Goal: Information Seeking & Learning: Learn about a topic

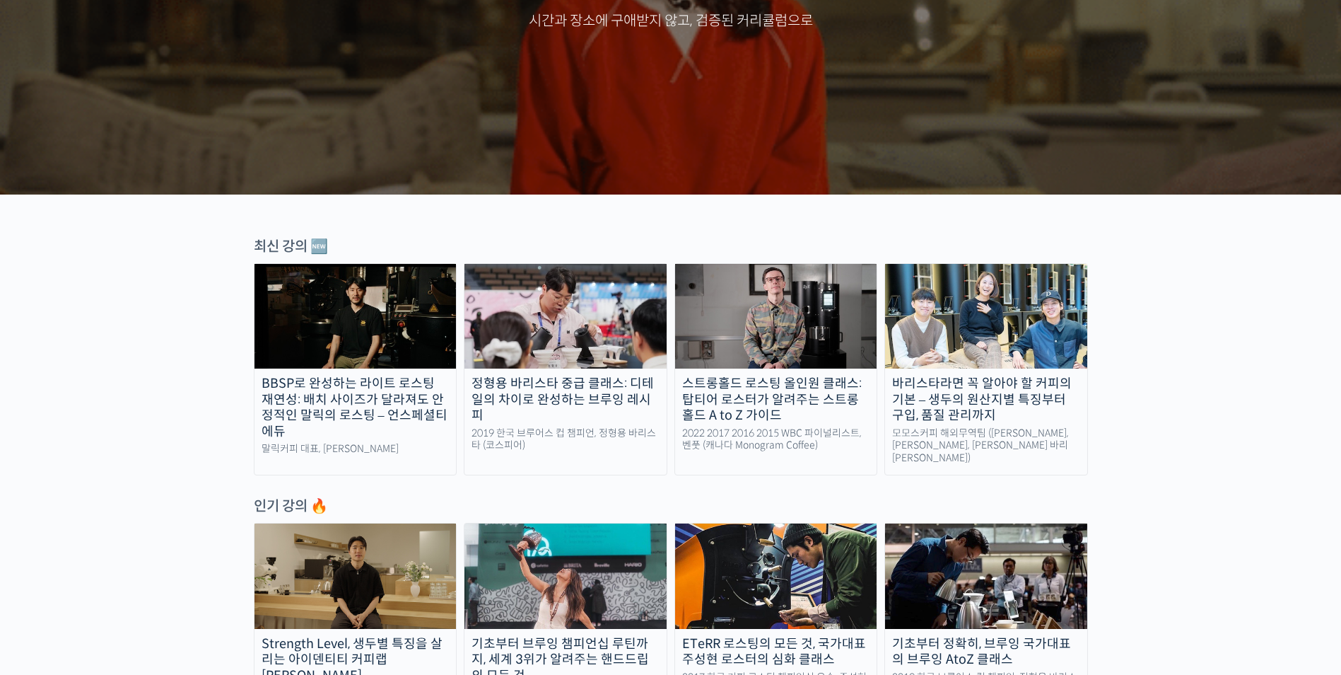
click at [1052, 419] on div "바리스타라면 꼭 알아야 할 커피의 기본 – 생두의 원산지별 특징부터 구입, 품질 관리까지" at bounding box center [986, 400] width 202 height 48
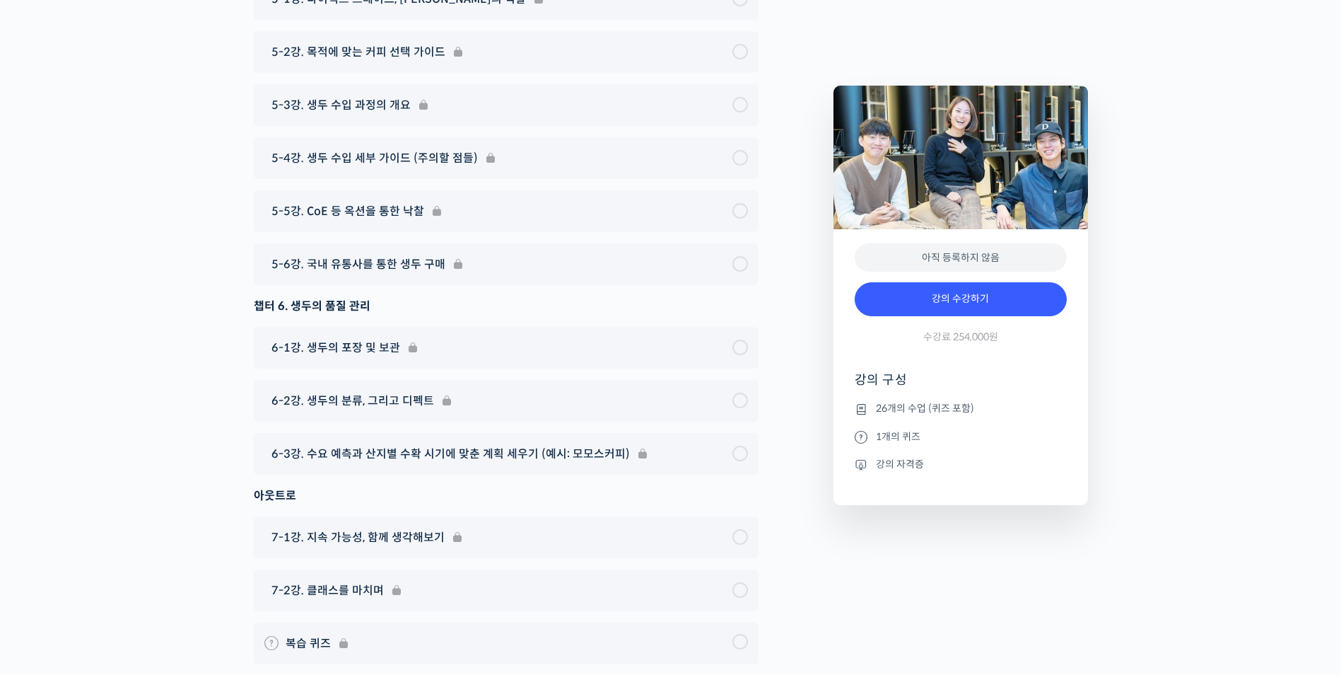
scroll to position [8119, 0]
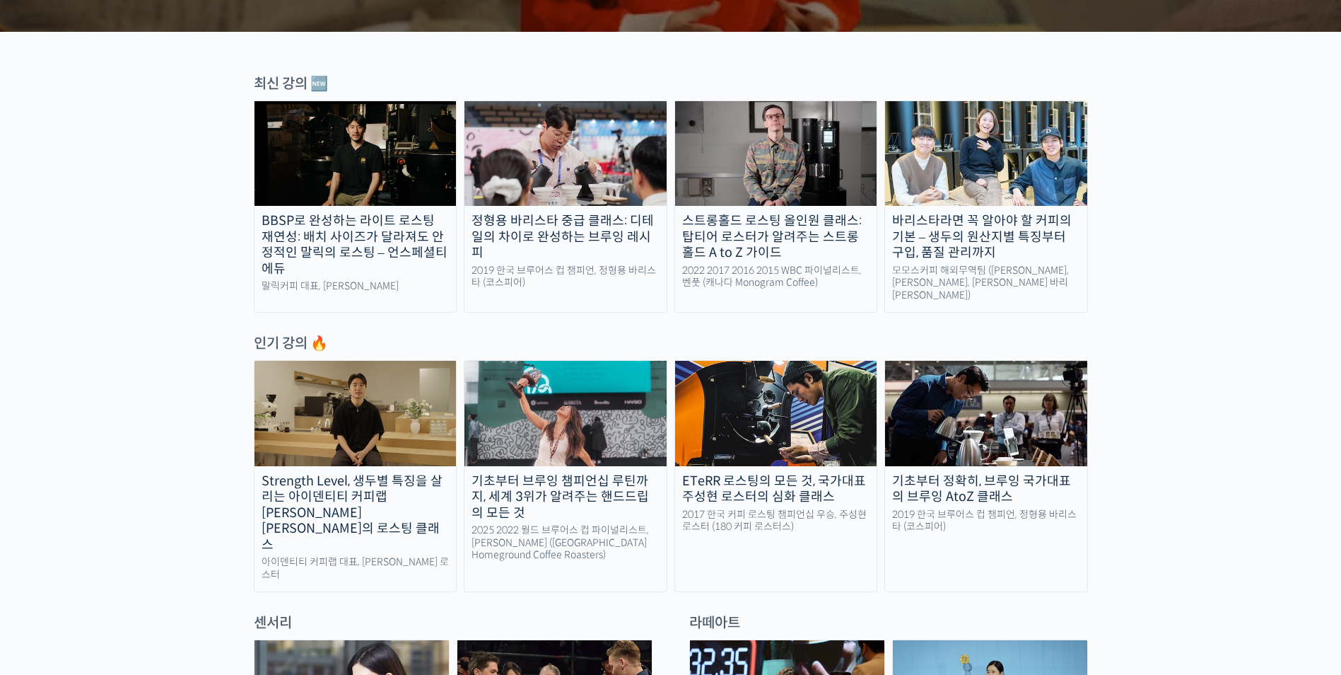
scroll to position [424, 0]
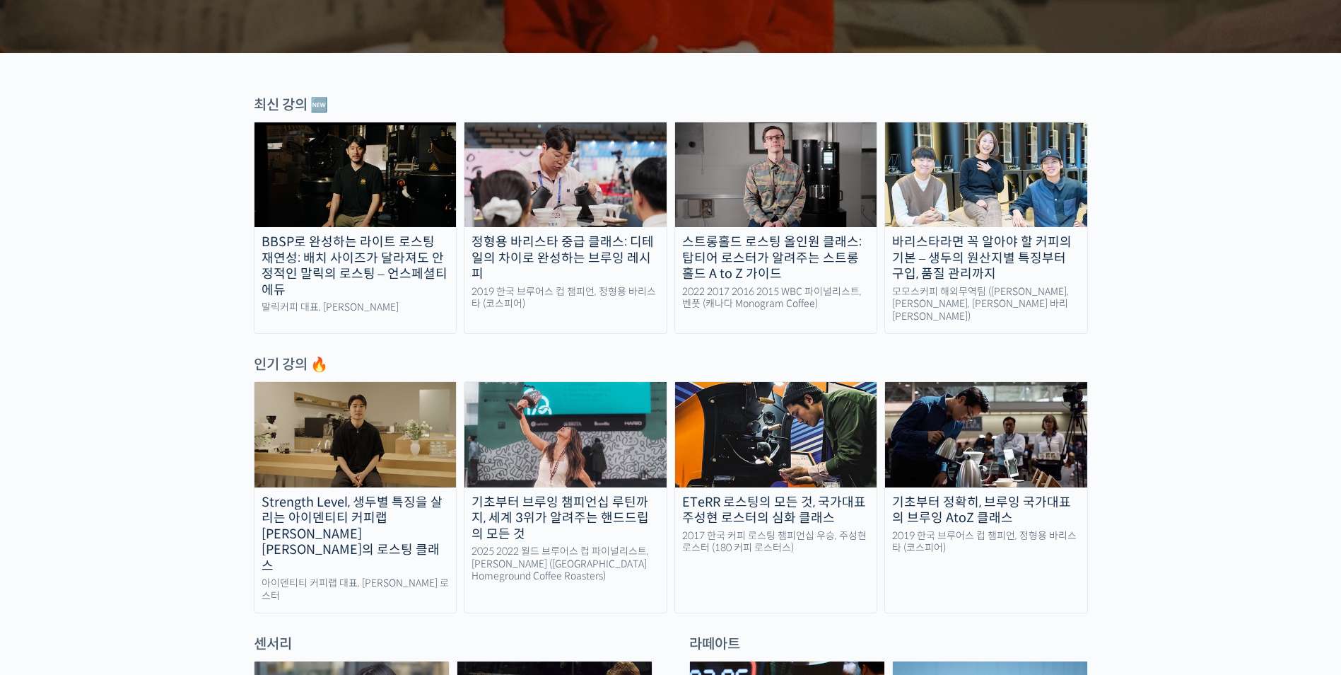
click at [395, 457] on img at bounding box center [356, 434] width 202 height 105
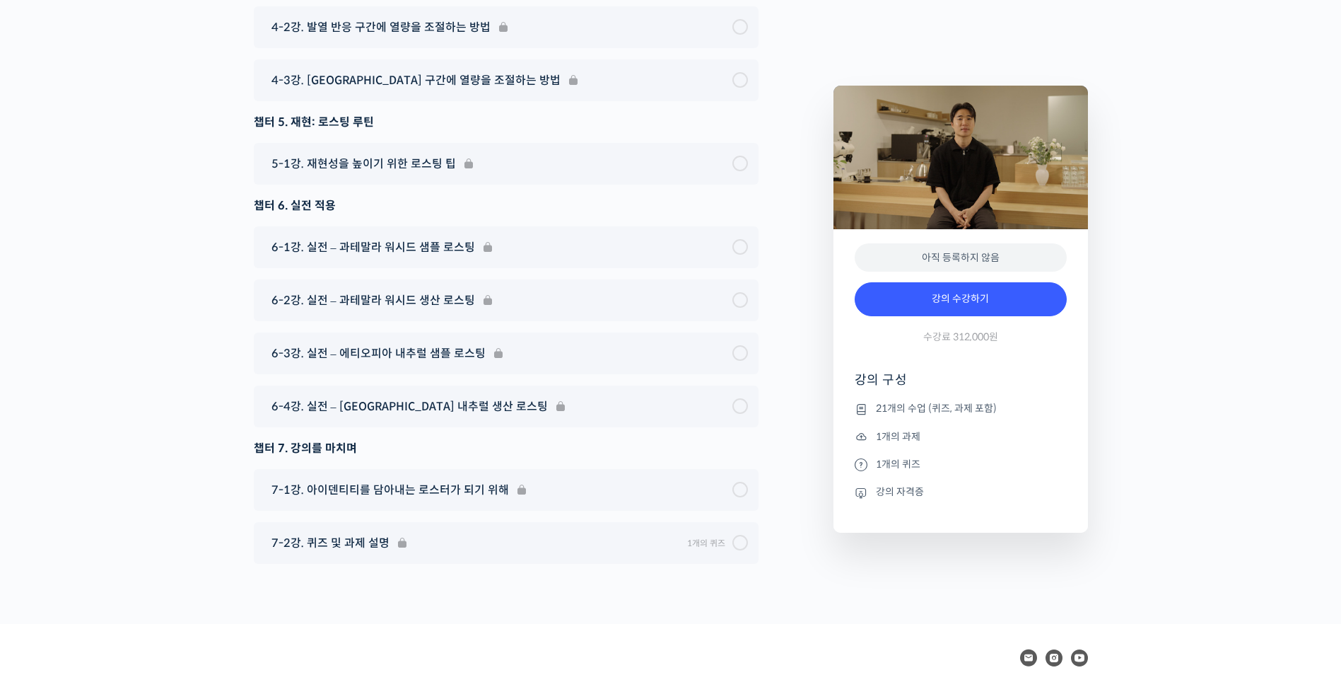
scroll to position [8208, 0]
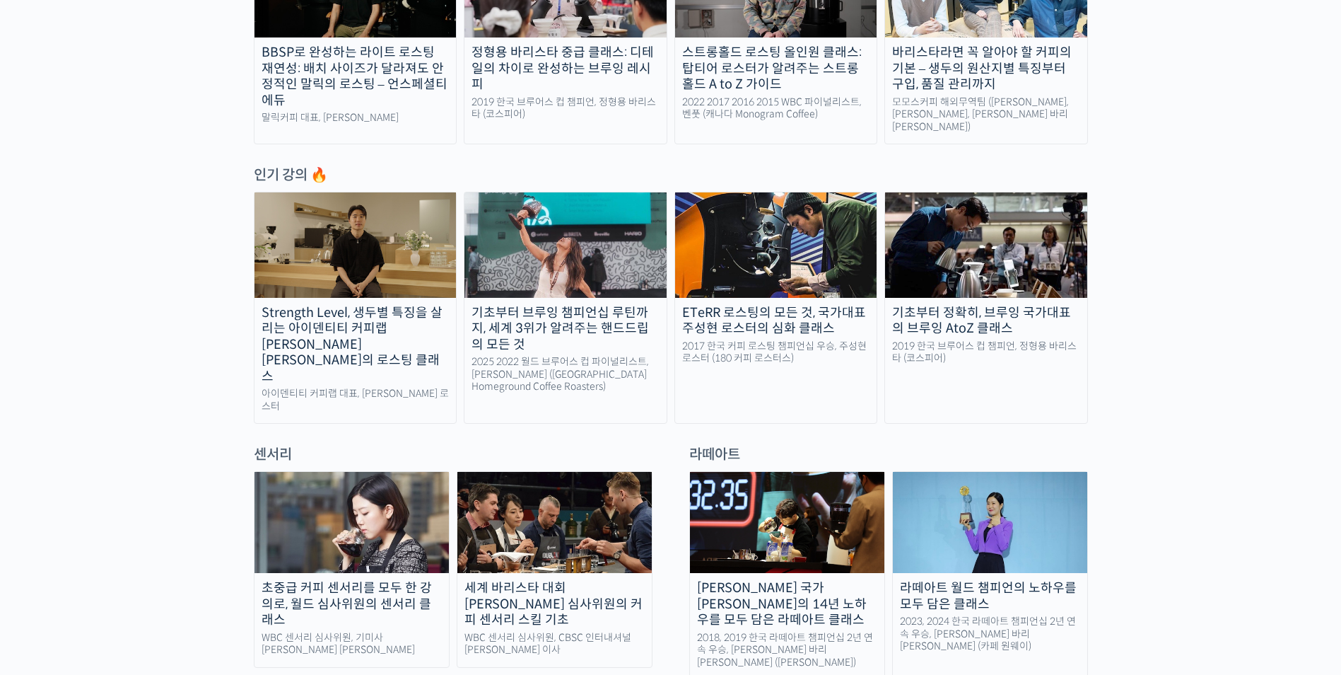
scroll to position [636, 0]
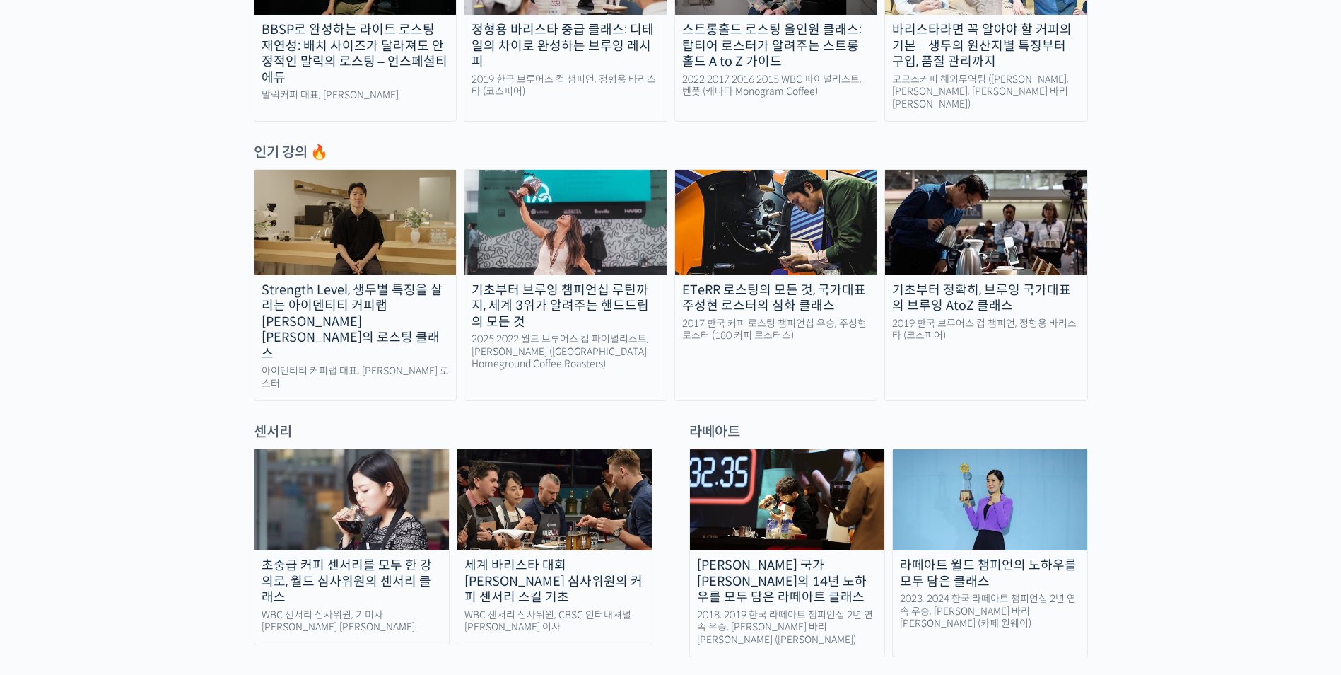
click at [499, 310] on div "기초부터 브루잉 챔피언십 루틴까지, 세계 3위가 알려주는 핸드드립의 모든 것" at bounding box center [566, 306] width 202 height 48
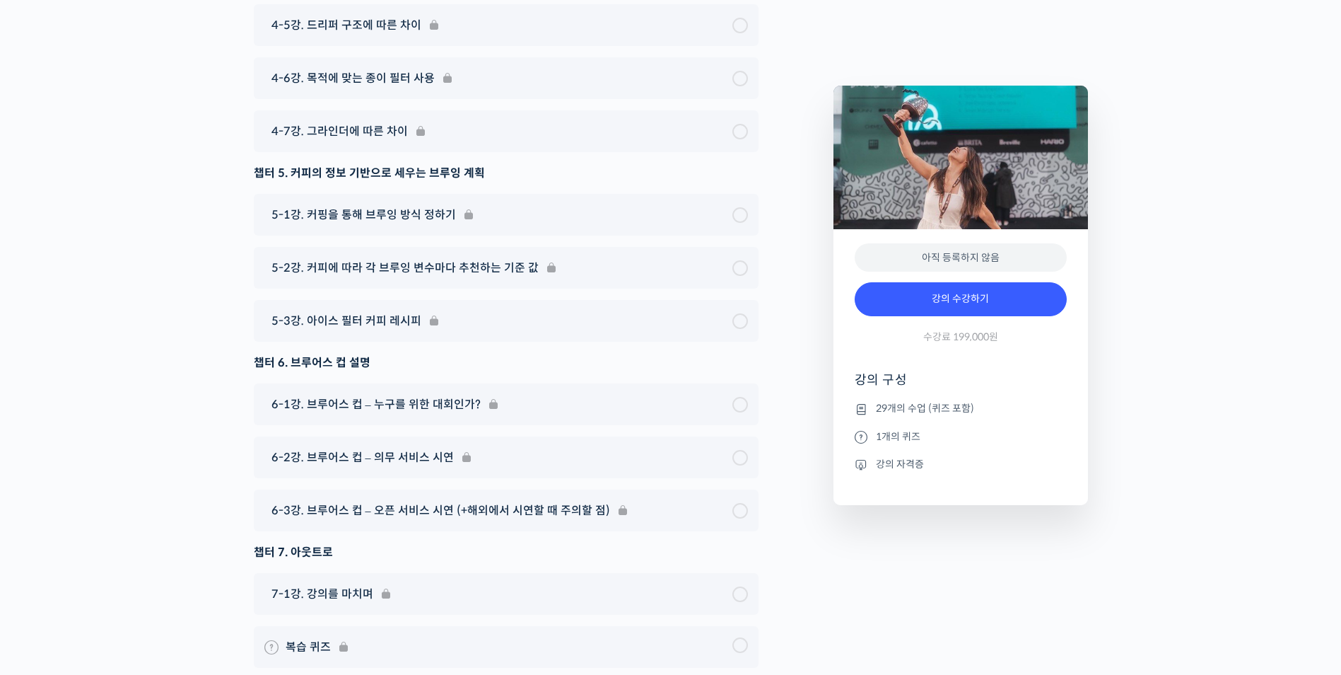
scroll to position [8330, 0]
